Goal: Transaction & Acquisition: Purchase product/service

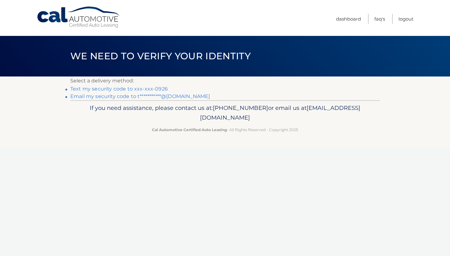
click at [129, 87] on link "Text my security code to xxx-xxx-0926" at bounding box center [119, 89] width 98 height 6
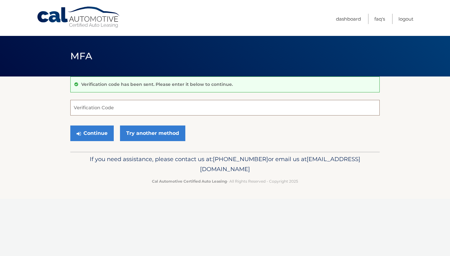
click at [116, 108] on input "Verification Code" at bounding box center [225, 108] width 310 height 16
type input "760226"
click at [106, 133] on button "Continue" at bounding box center [91, 134] width 43 height 16
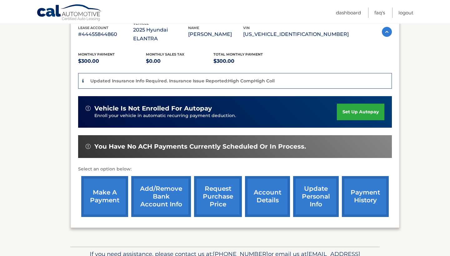
scroll to position [118, 0]
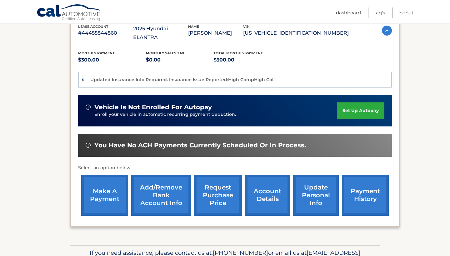
click at [104, 182] on link "make a payment" at bounding box center [104, 195] width 47 height 41
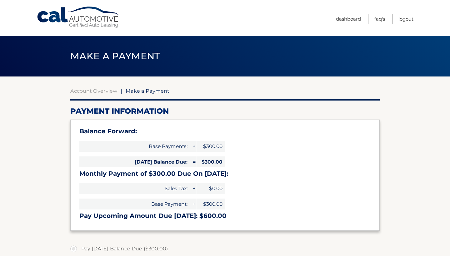
select select "Y2RjYjcxYTktZTdjNS00NDA5LTkyZDItMGEzYjVjNWYwM2Y3"
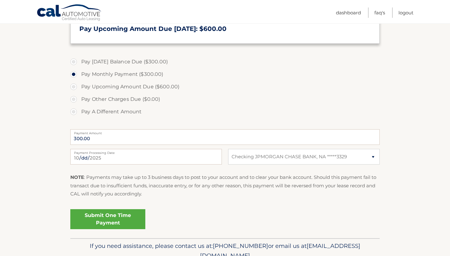
scroll to position [188, 0]
click at [108, 219] on link "Submit One Time Payment" at bounding box center [107, 219] width 75 height 20
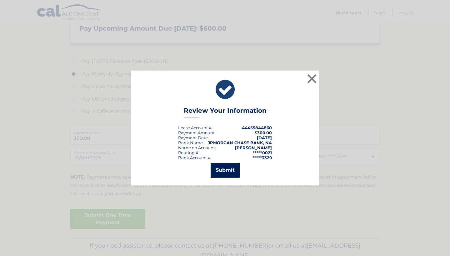
click at [229, 165] on button "Submit" at bounding box center [225, 170] width 29 height 15
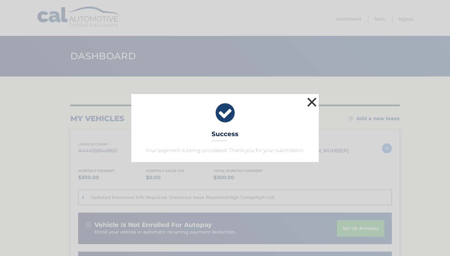
click at [311, 103] on button "×" at bounding box center [312, 102] width 13 height 13
